Goal: Transaction & Acquisition: Download file/media

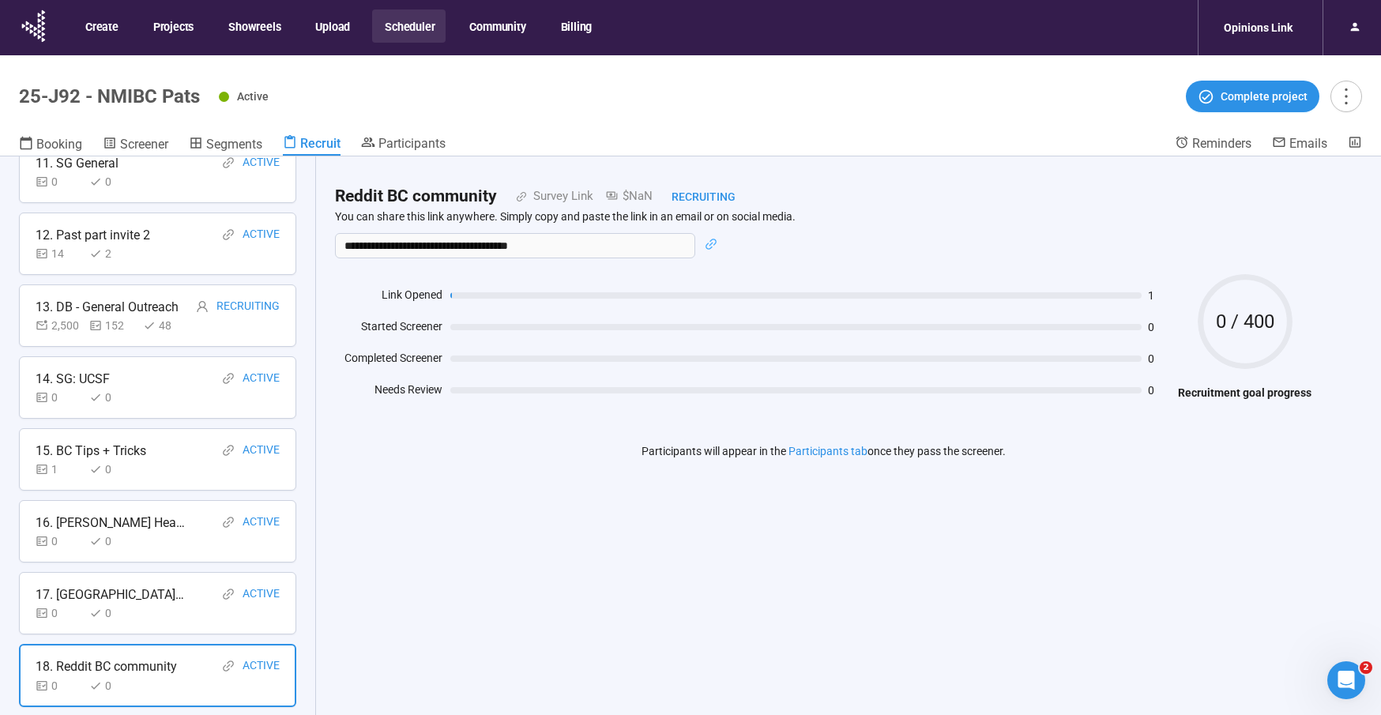
click at [413, 21] on button "Scheduler" at bounding box center [408, 25] width 73 height 33
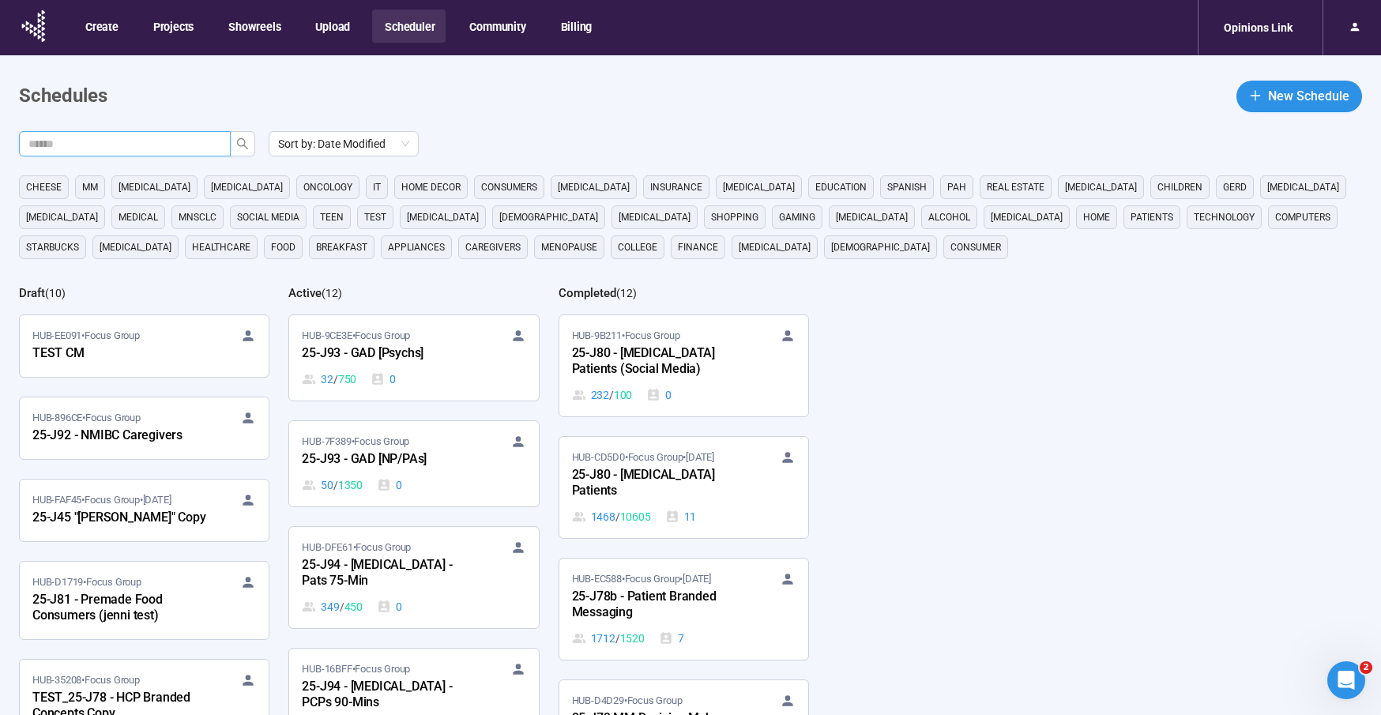
click at [201, 144] on input "text" at bounding box center [118, 143] width 180 height 17
type input "***"
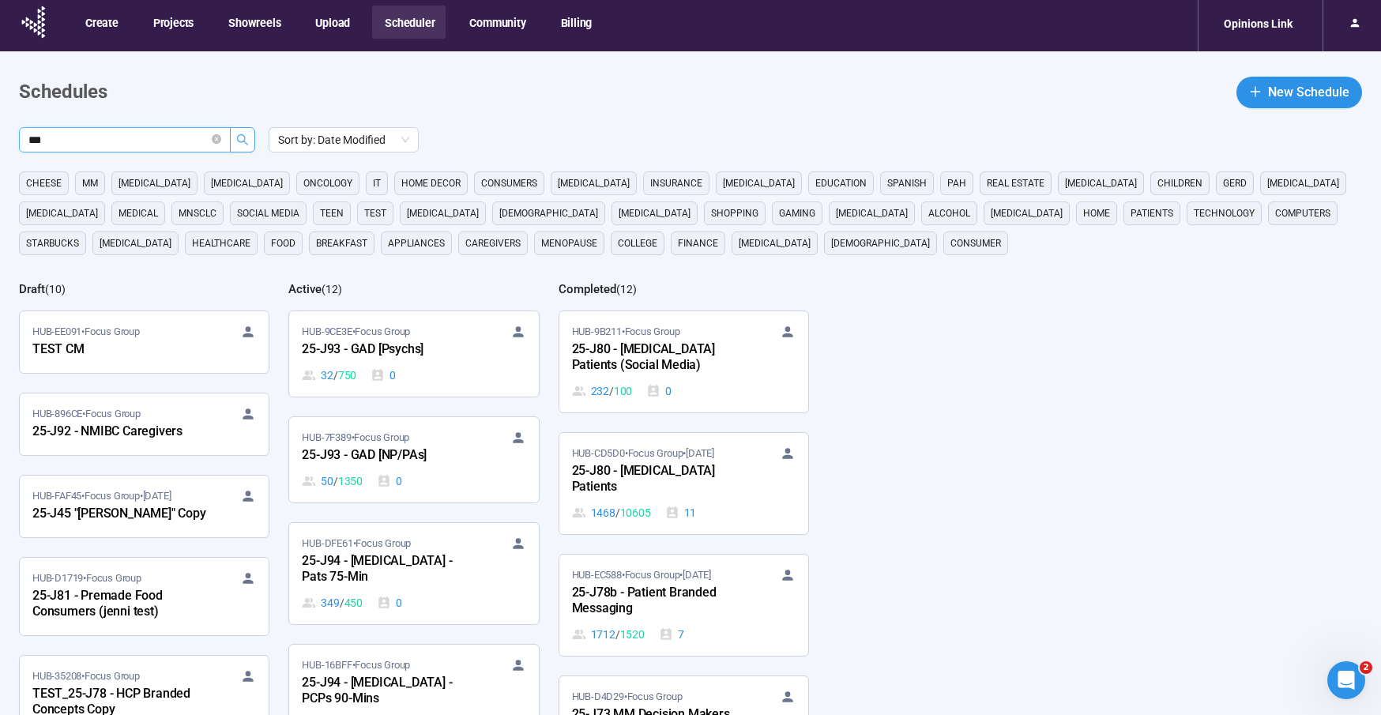
click at [243, 130] on button "button" at bounding box center [242, 139] width 25 height 25
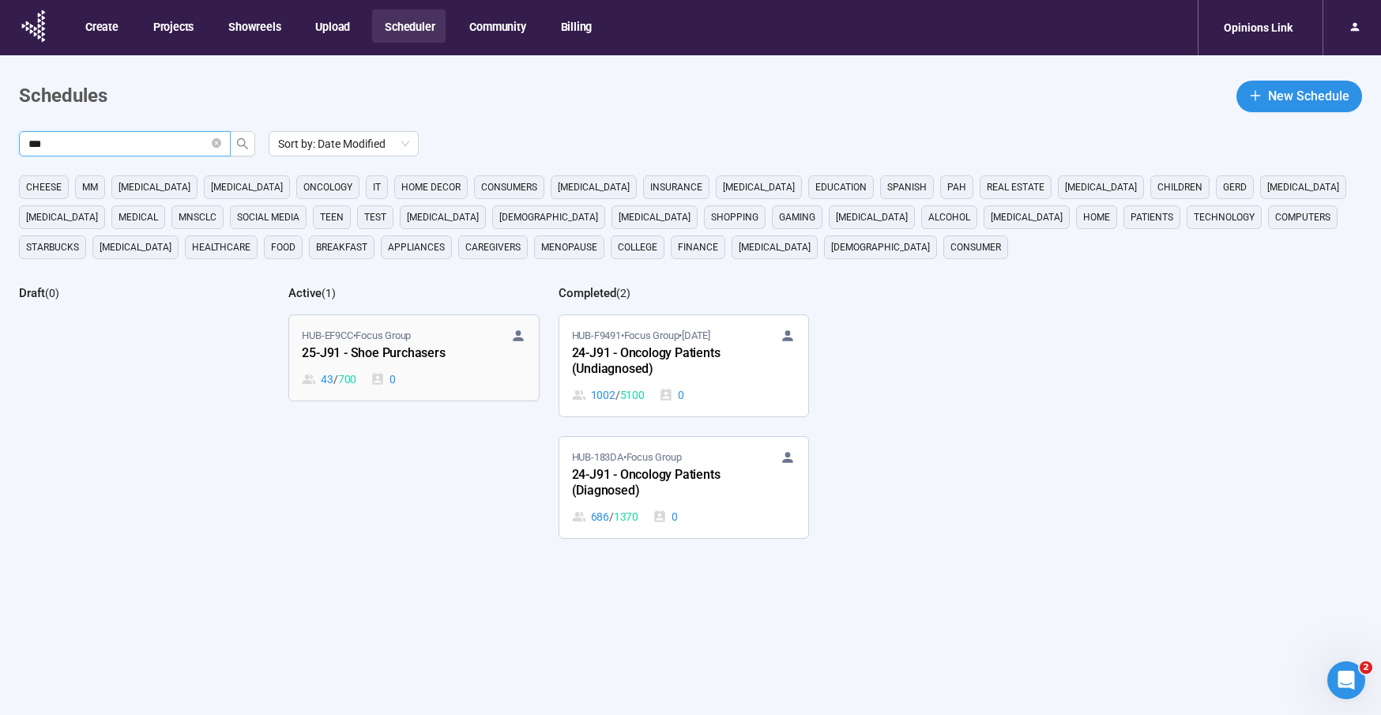
click at [362, 346] on div "25-J91 - Shoe Purchasers" at bounding box center [389, 354] width 174 height 21
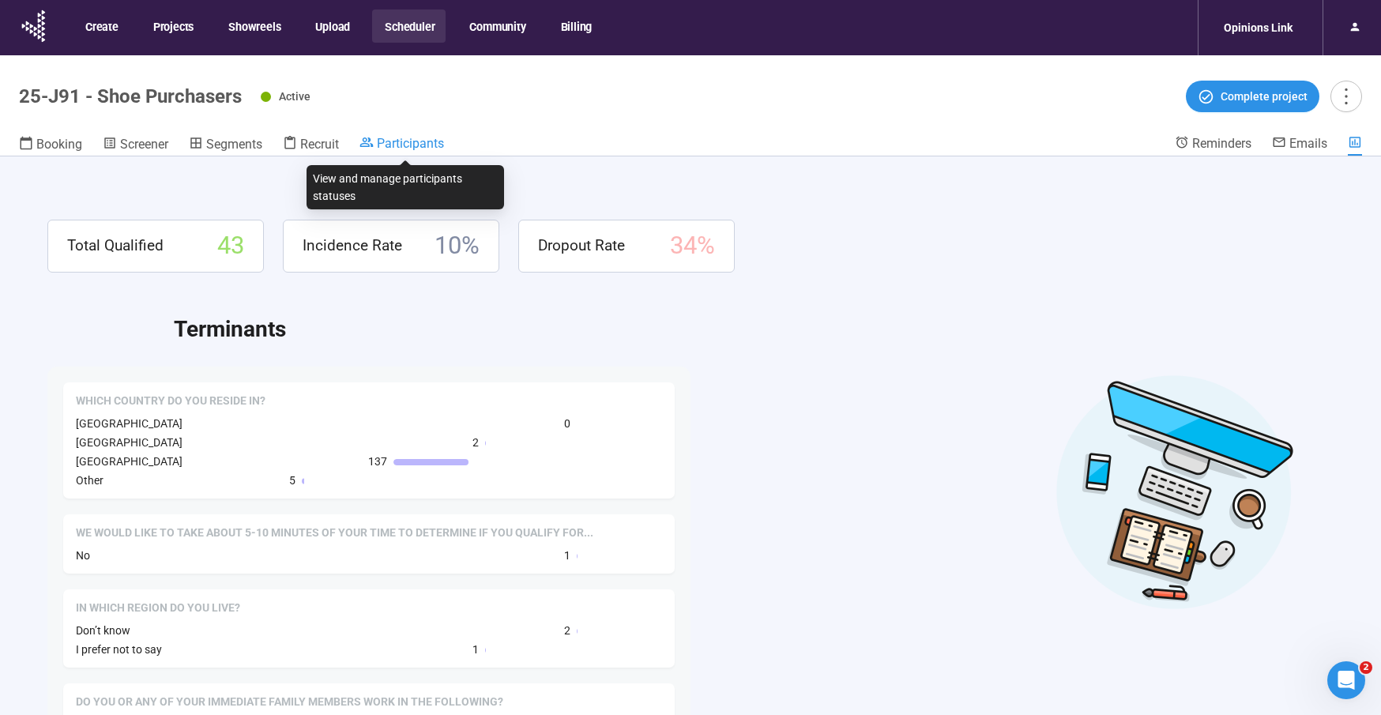
drag, startPoint x: 421, startPoint y: 141, endPoint x: 415, endPoint y: 149, distance: 10.1
click at [422, 141] on span "Participants" at bounding box center [410, 143] width 67 height 15
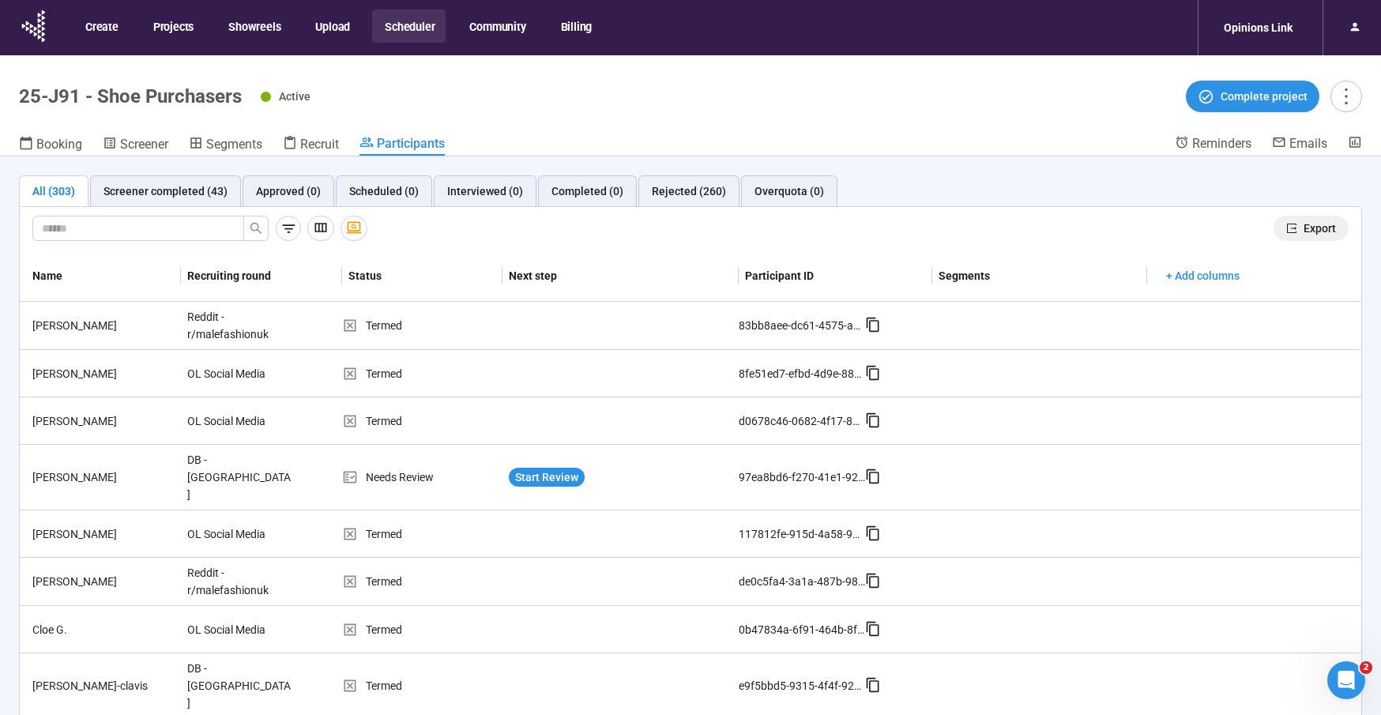
click at [1335, 226] on span "Export" at bounding box center [1320, 228] width 32 height 17
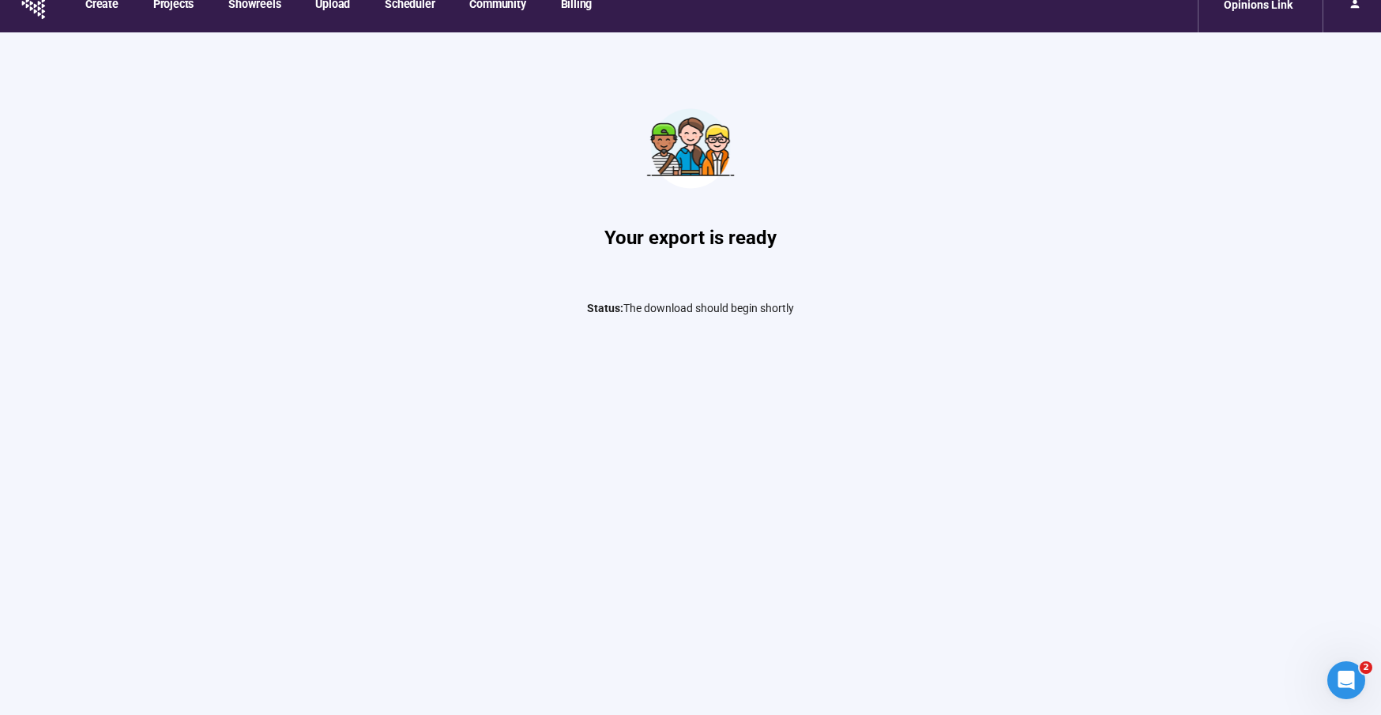
scroll to position [30, 0]
